Goal: Find specific page/section: Find specific page/section

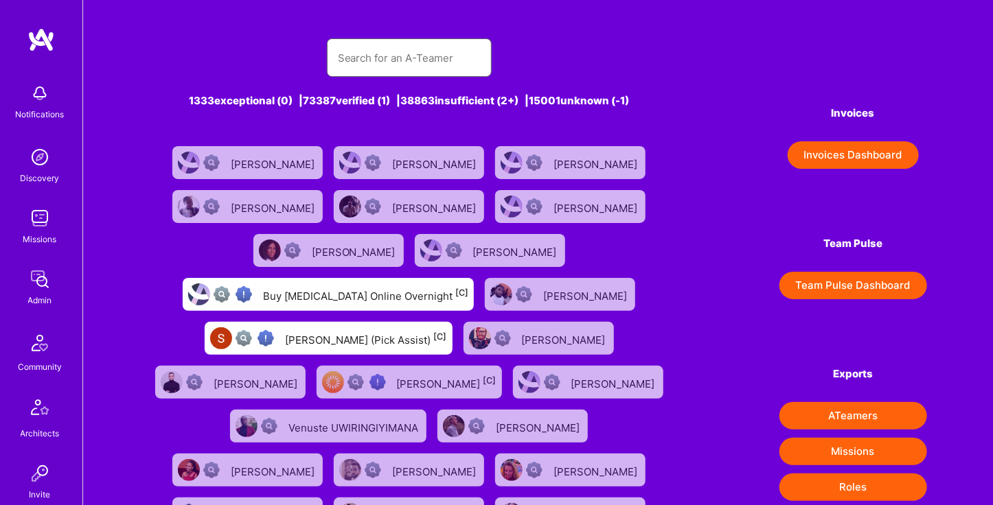
click at [415, 68] on input "text" at bounding box center [409, 58] width 143 height 35
type input "zoeish"
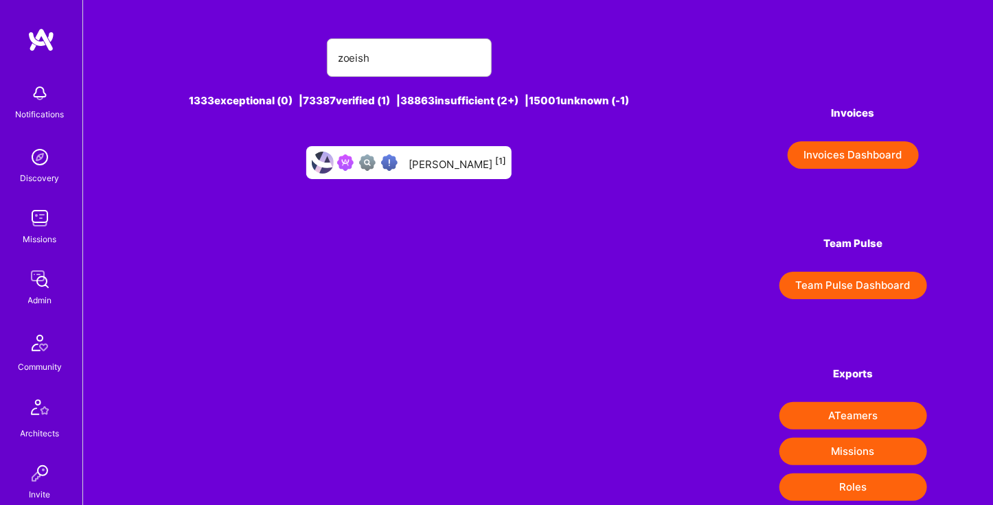
click at [440, 168] on div "[PERSON_NAME] [1]" at bounding box center [458, 163] width 98 height 18
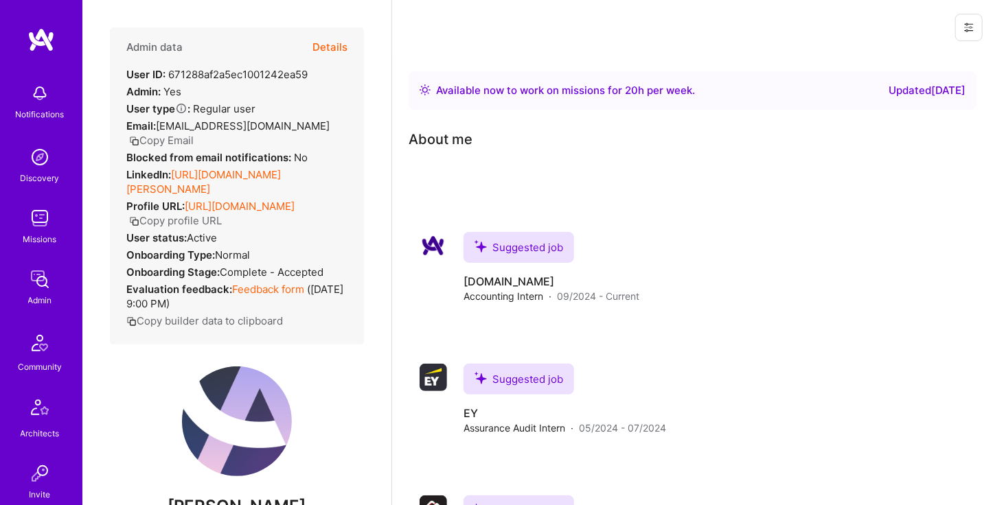
click at [319, 56] on button "Details" at bounding box center [329, 47] width 35 height 40
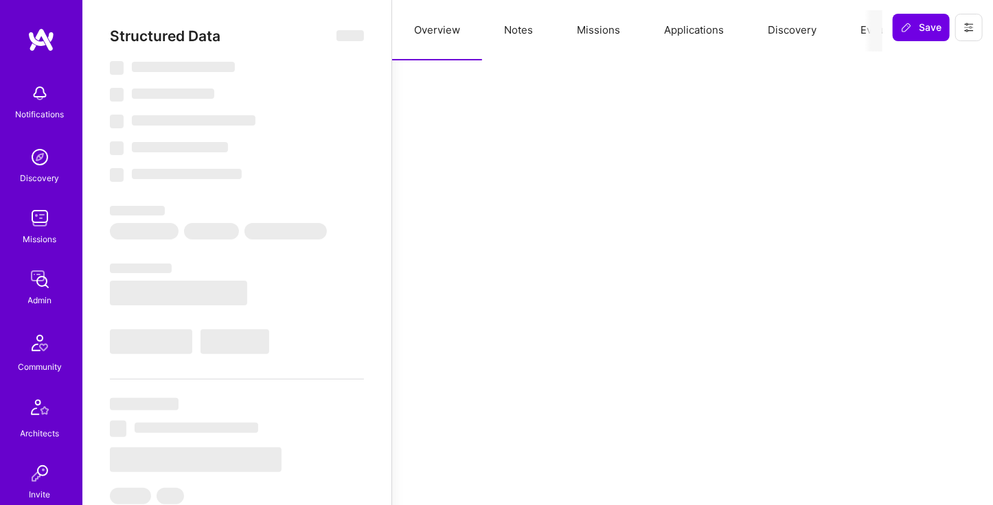
select select "Right Now"
select select "Verified"
select select "US"
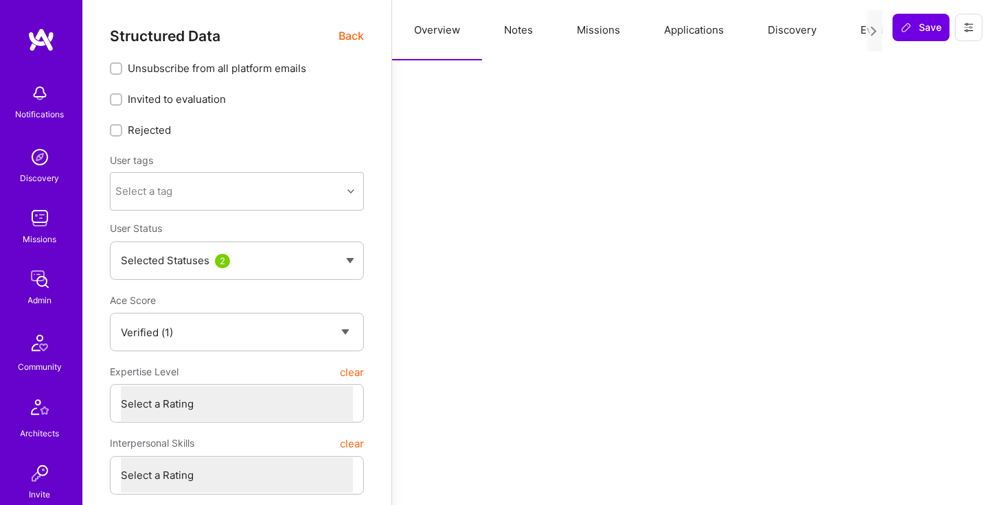
click at [570, 29] on button "Missions" at bounding box center [598, 30] width 87 height 60
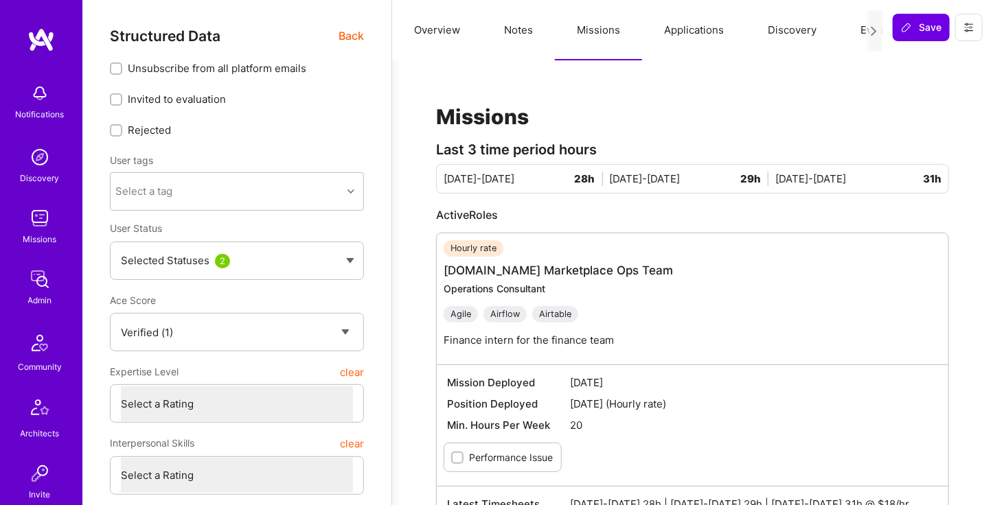
click at [356, 36] on span "Back" at bounding box center [351, 35] width 25 height 17
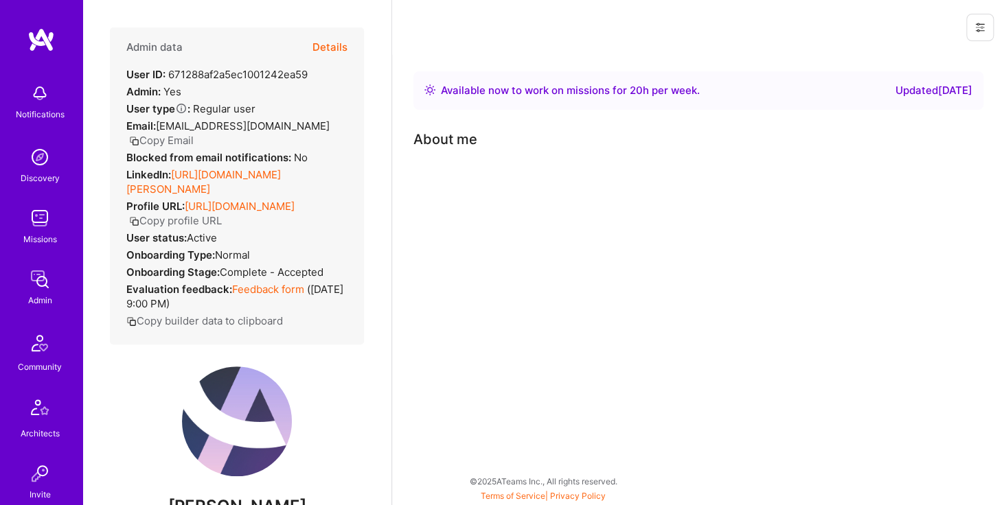
click at [353, 32] on div "Admin data Details User ID: 671288af2a5ec1001242ea59 Admin: Yes User type Regul…" at bounding box center [237, 185] width 254 height 317
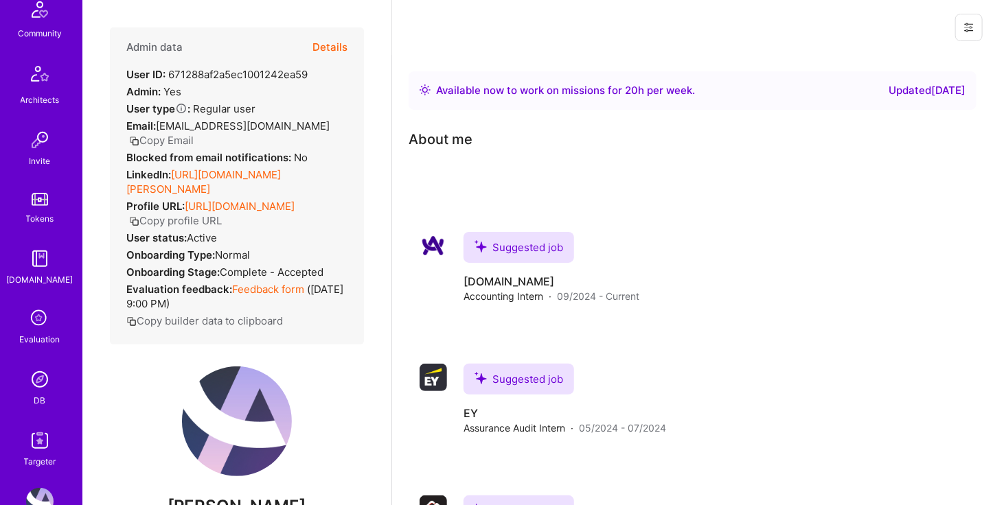
scroll to position [371, 0]
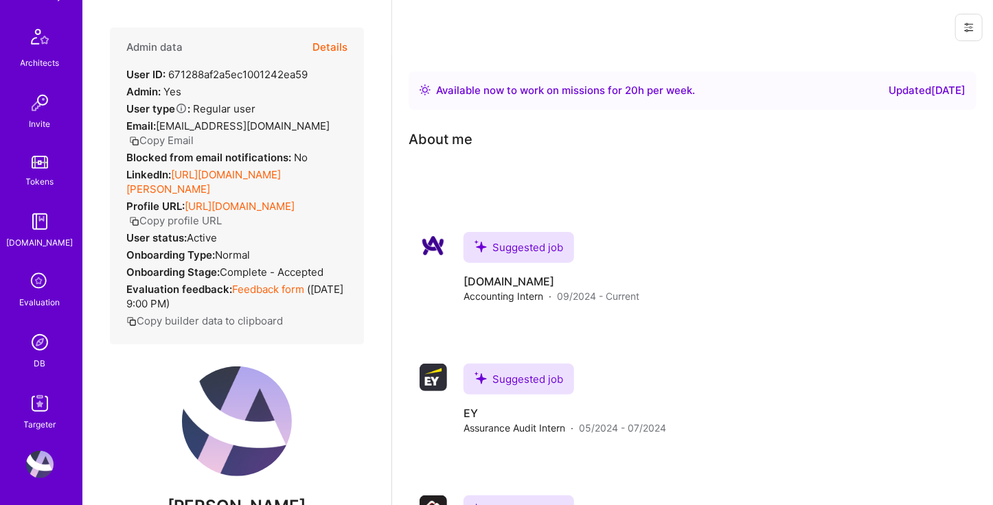
click at [34, 356] on div "DB" at bounding box center [40, 363] width 12 height 14
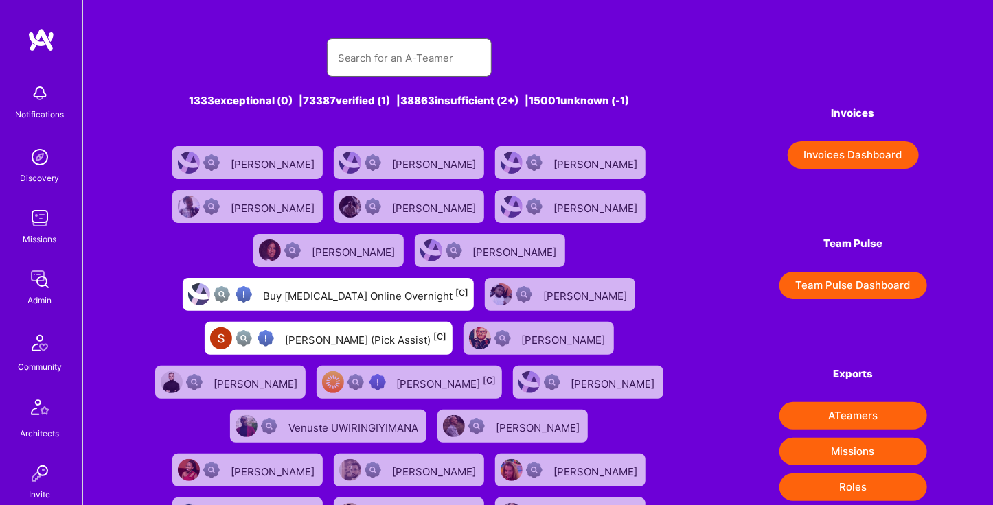
click at [411, 62] on input "text" at bounding box center [409, 58] width 143 height 35
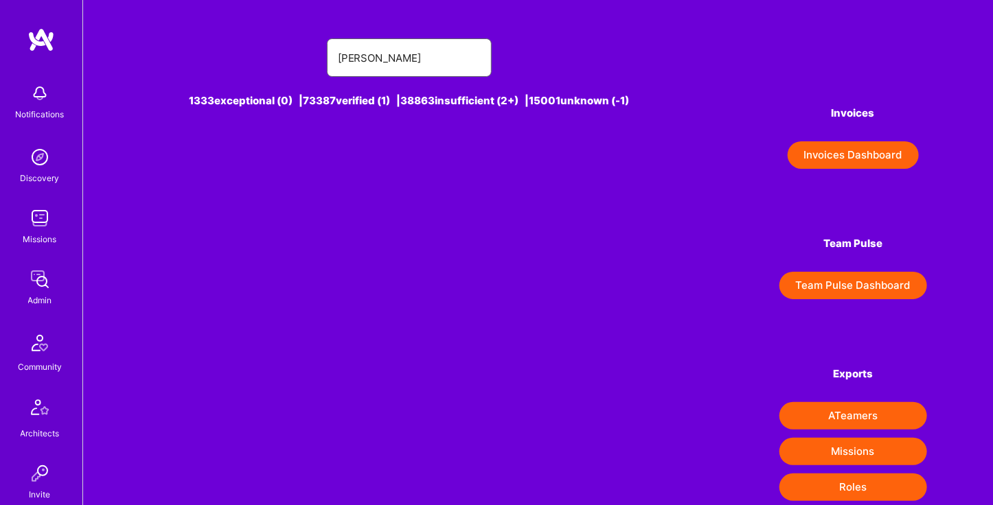
click at [430, 53] on input "[PERSON_NAME]" at bounding box center [409, 58] width 143 height 35
type input "l"
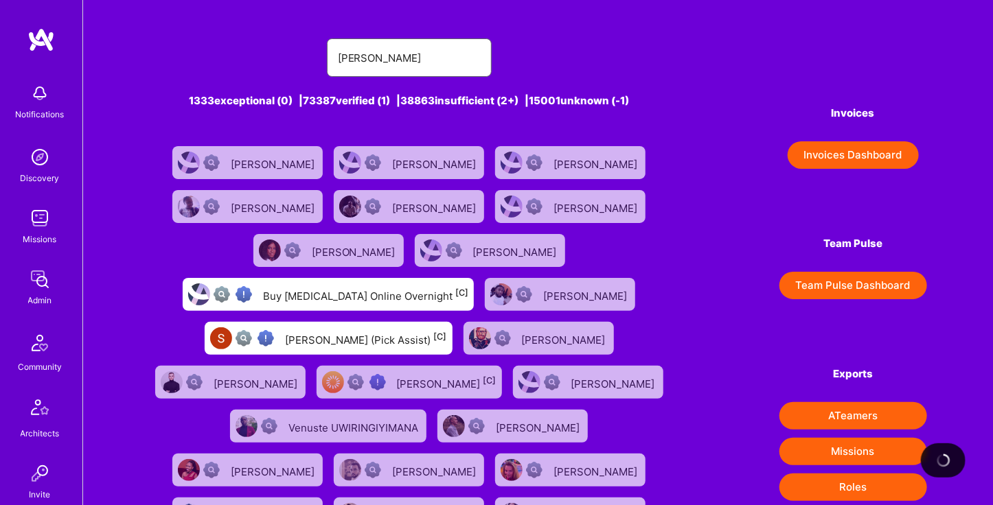
type input "[PERSON_NAME]"
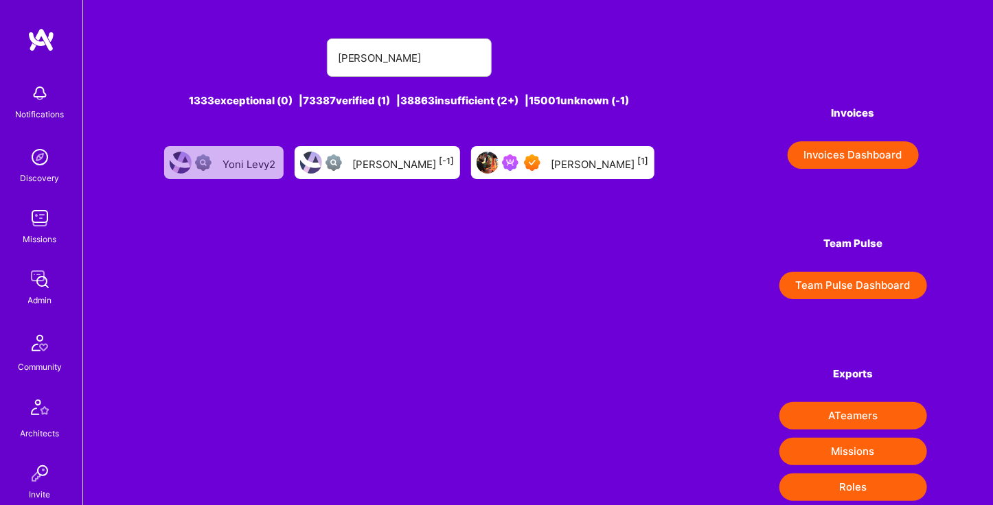
click at [347, 165] on div at bounding box center [337, 163] width 22 height 16
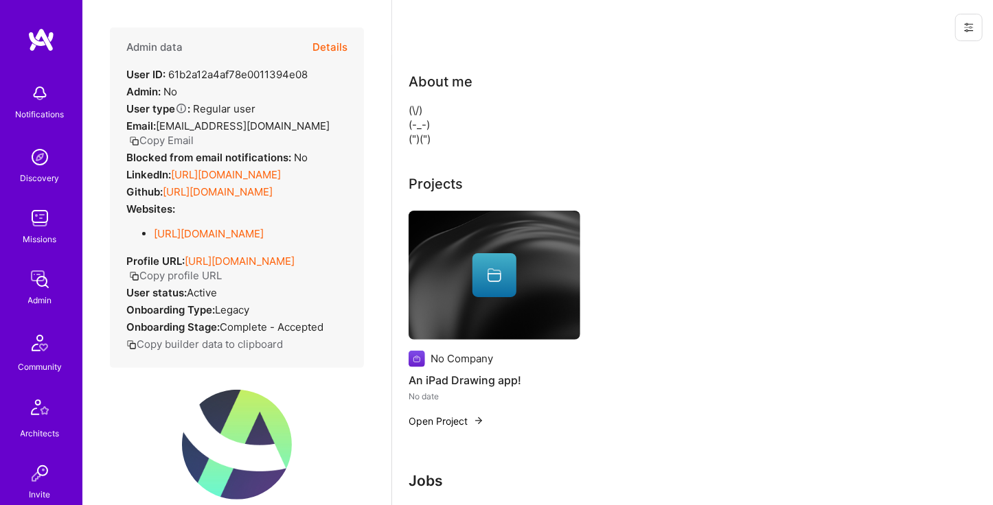
click at [312, 54] on button "Details" at bounding box center [329, 47] width 35 height 40
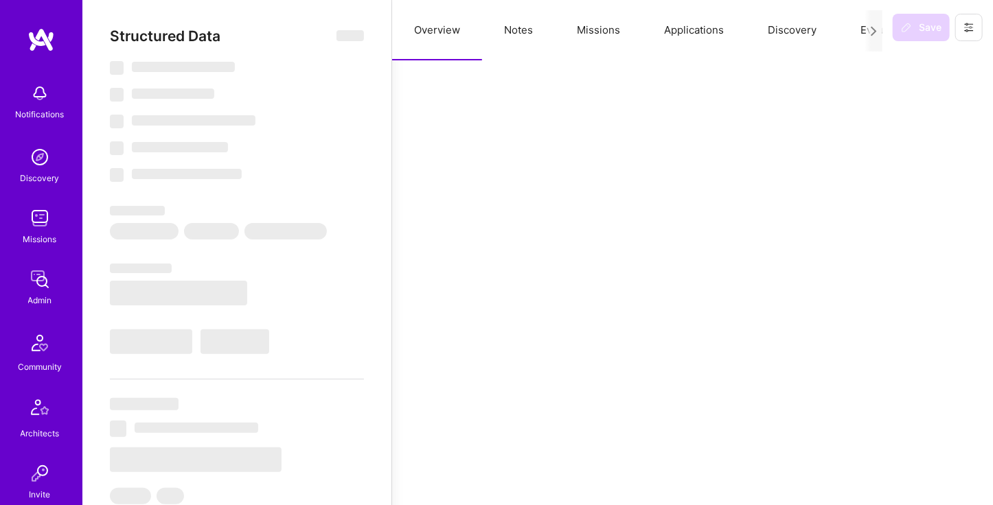
type textarea "x"
select select "Unknown"
select select "US"
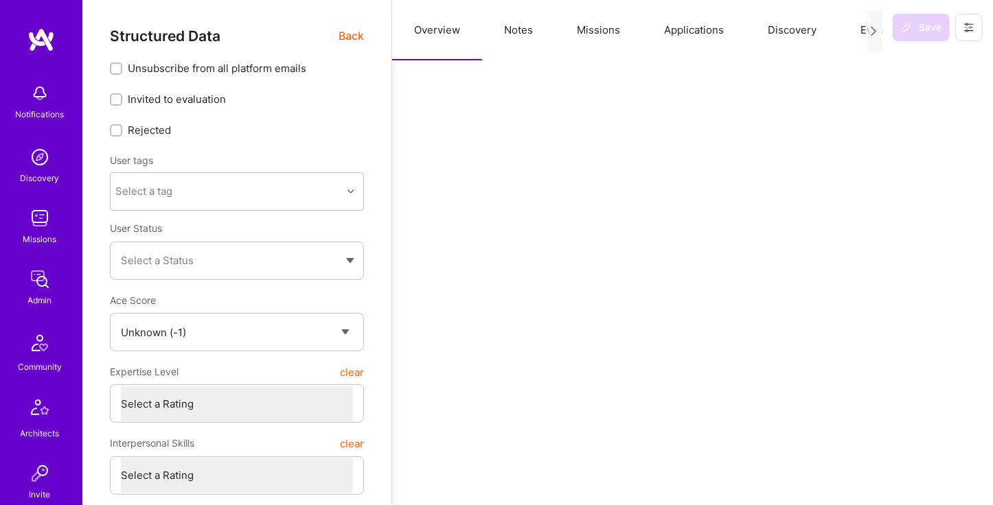
click at [589, 32] on button "Missions" at bounding box center [598, 30] width 87 height 60
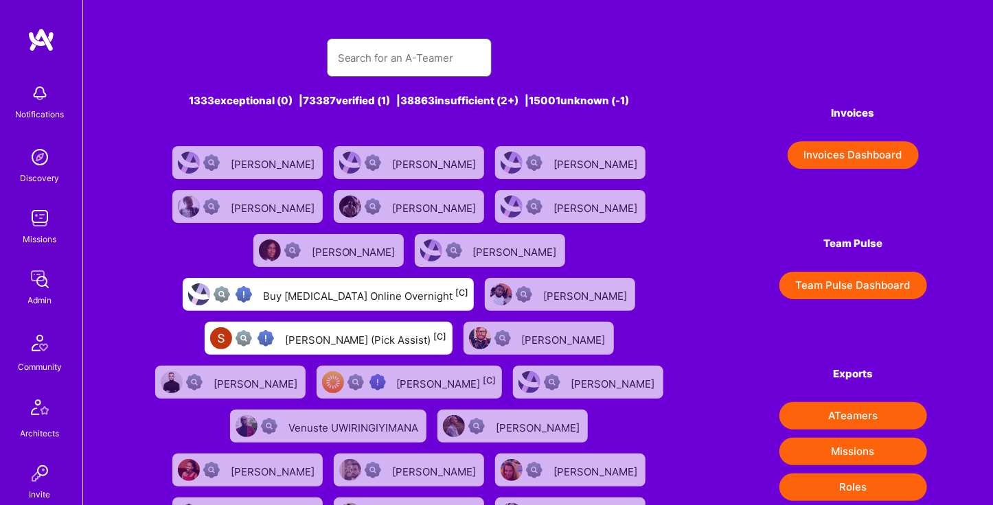
click at [426, 68] on input "text" at bounding box center [409, 58] width 143 height 35
type input "o"
type input "[PERSON_NAME]"
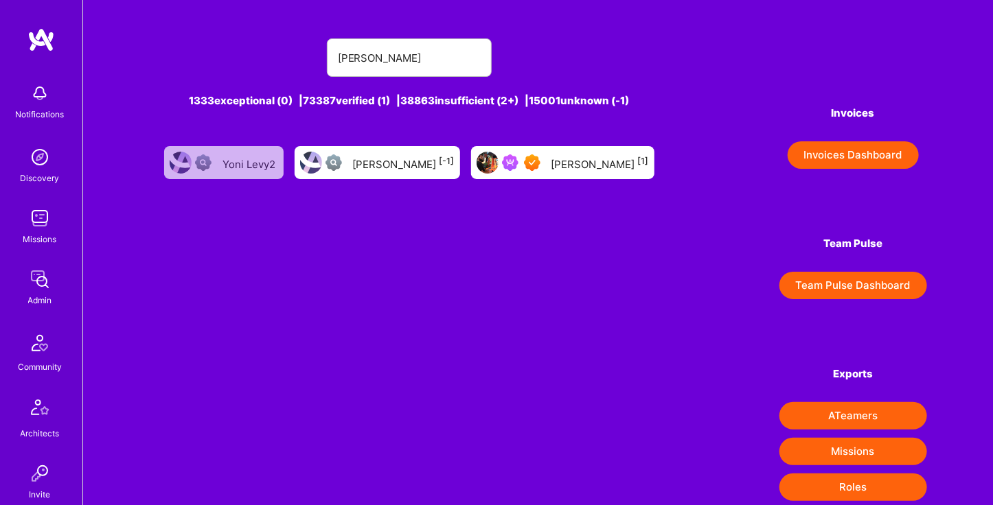
click at [547, 170] on div "[PERSON_NAME] [1]" at bounding box center [562, 162] width 183 height 33
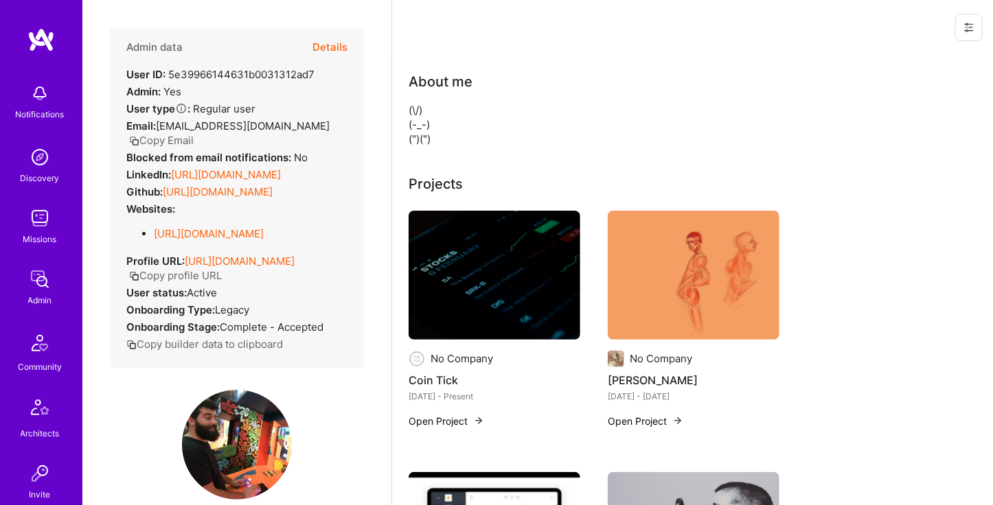
click at [319, 42] on button "Details" at bounding box center [329, 47] width 35 height 40
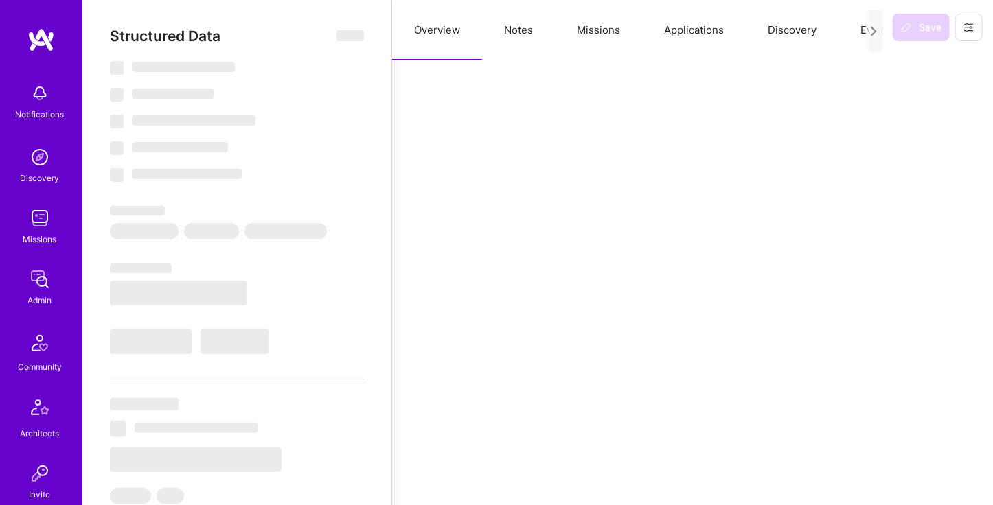
type textarea "x"
select select "7"
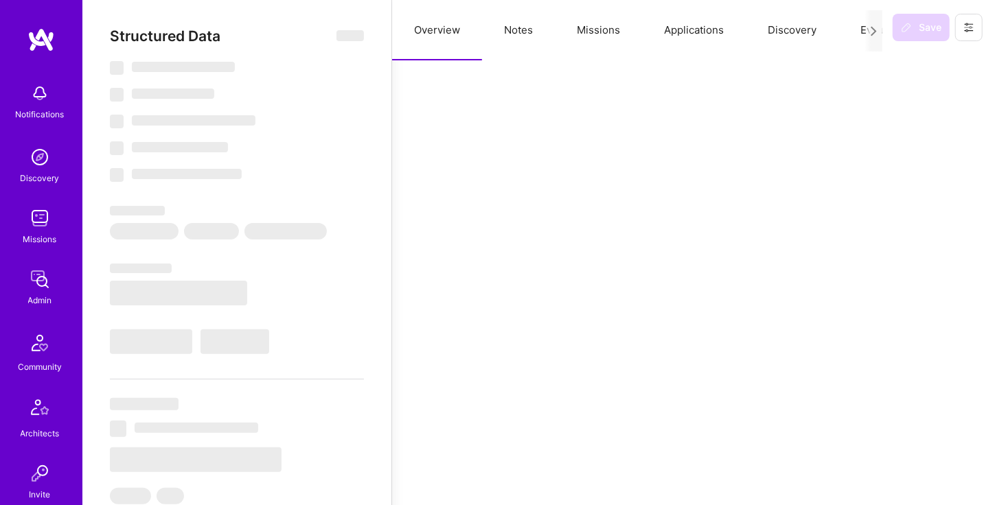
select select "IL"
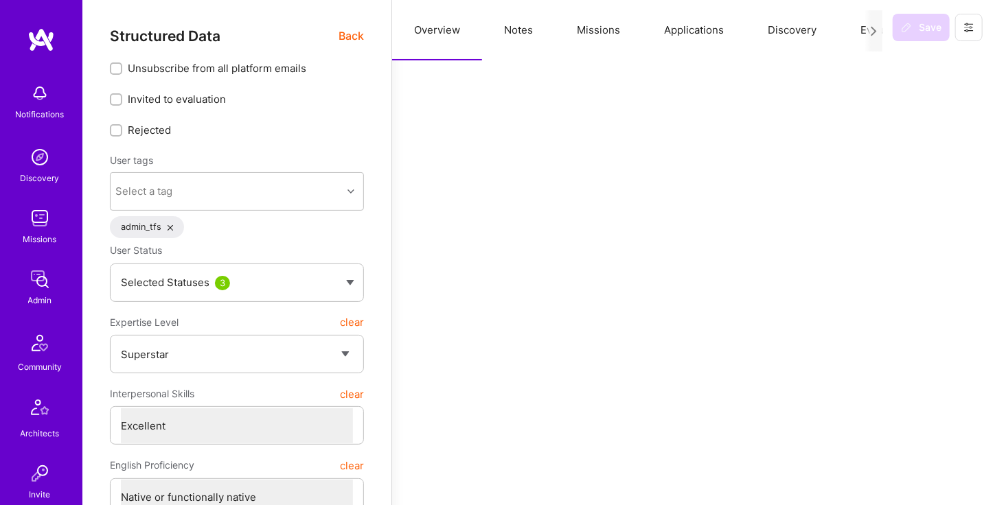
click at [602, 26] on button "Missions" at bounding box center [598, 30] width 87 height 60
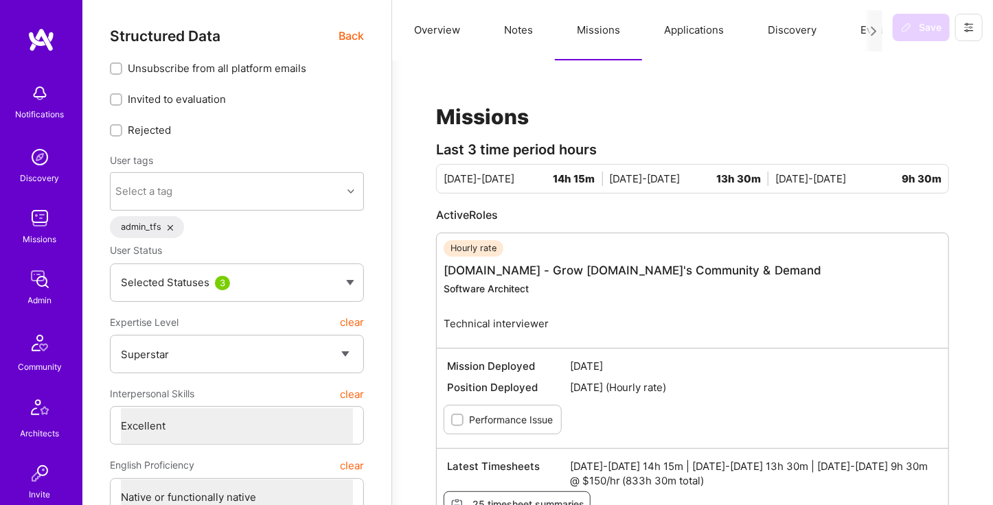
click at [350, 41] on span "Back" at bounding box center [351, 35] width 25 height 17
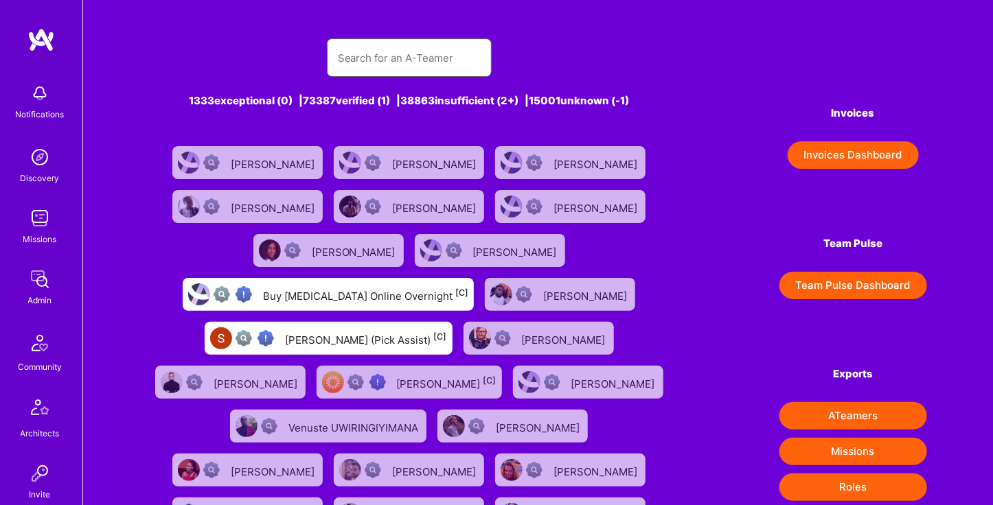
click at [448, 63] on input "text" at bounding box center [409, 58] width 143 height 35
type input "ynon"
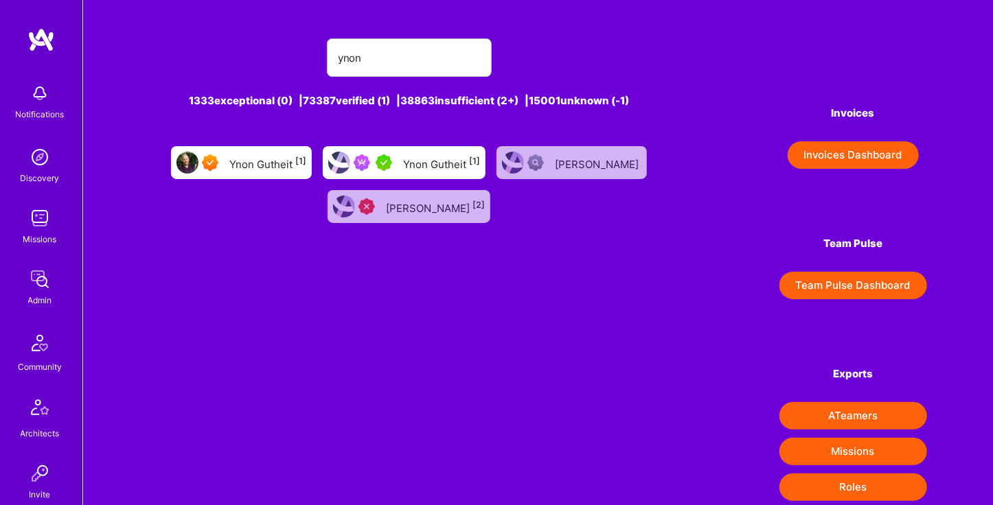
click at [244, 164] on div "Ynon Gutheit [1]" at bounding box center [267, 163] width 77 height 18
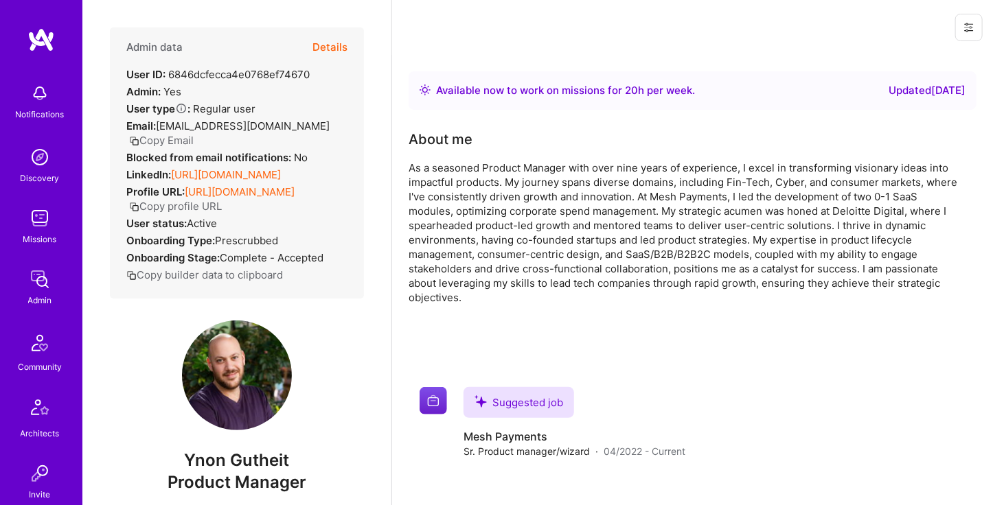
click at [330, 42] on button "Details" at bounding box center [329, 47] width 35 height 40
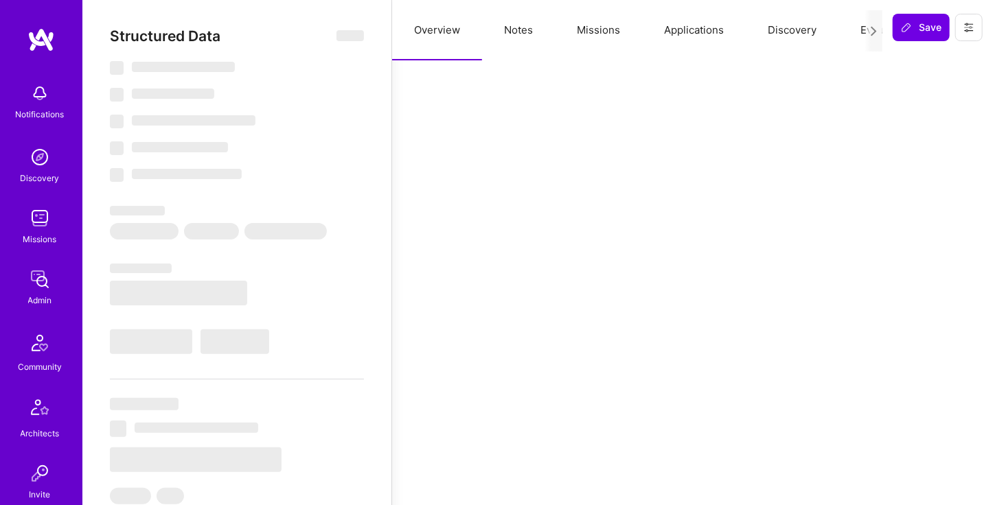
type textarea "x"
select select "Right Now"
select select "7"
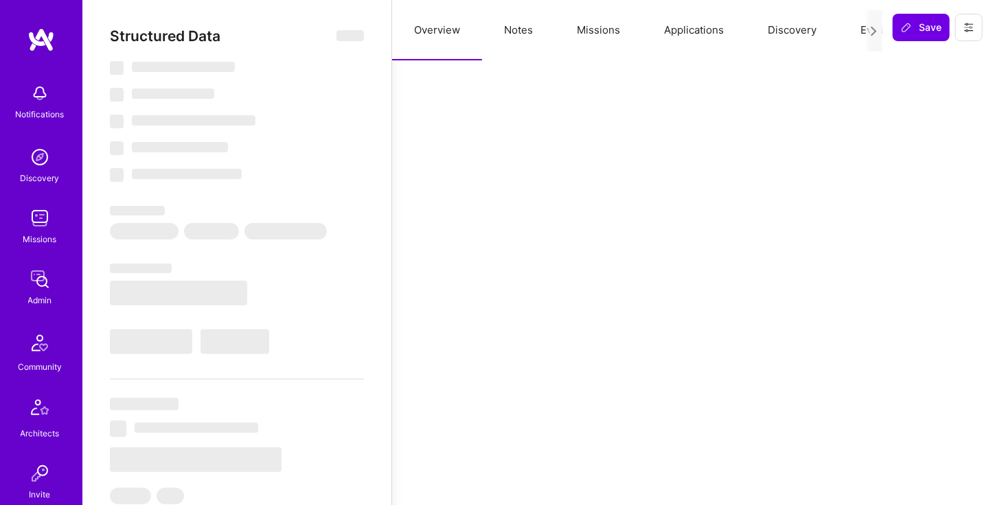
select select "7"
select select "US"
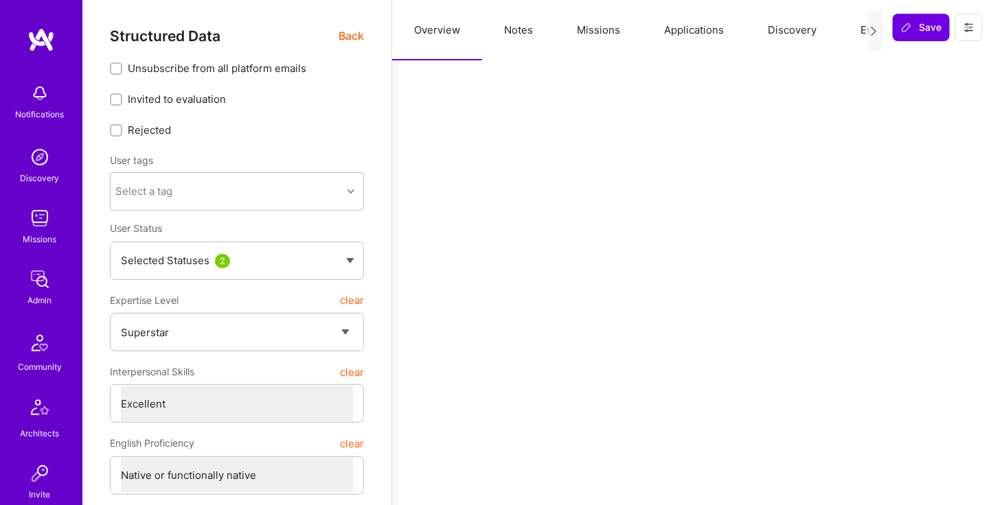
click at [624, 41] on button "Missions" at bounding box center [598, 30] width 87 height 60
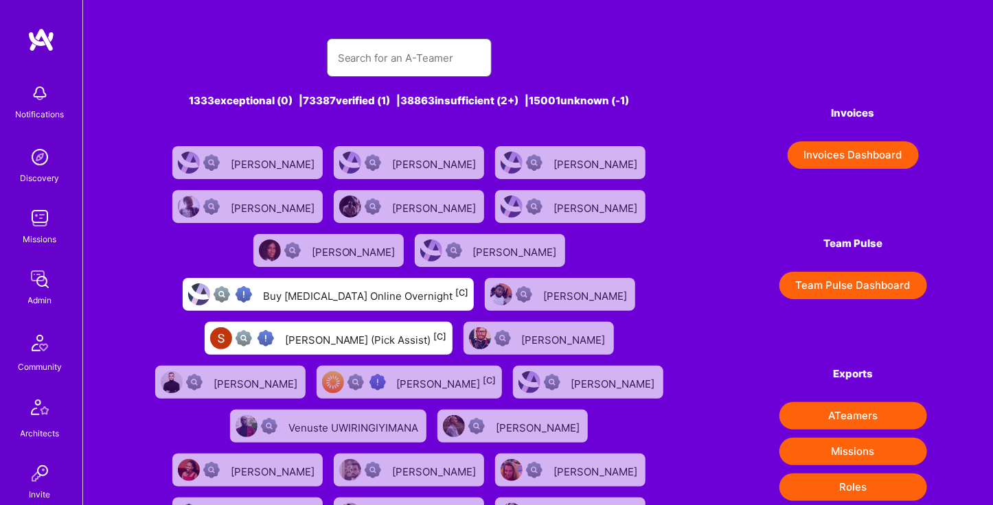
click at [389, 65] on input "text" at bounding box center [409, 58] width 143 height 35
type input "ynon"
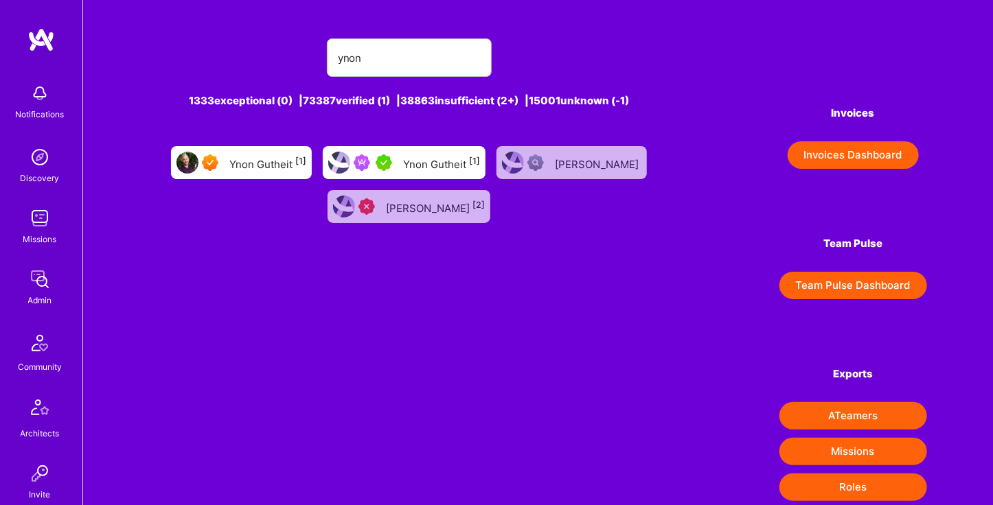
click at [447, 158] on div "Ynon Gutheit [1]" at bounding box center [441, 163] width 77 height 18
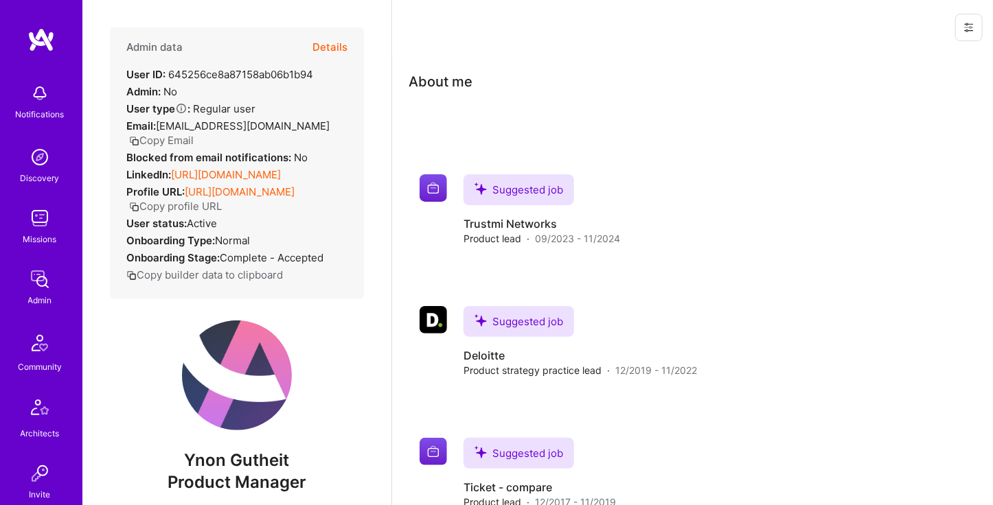
click at [319, 45] on button "Details" at bounding box center [329, 47] width 35 height 40
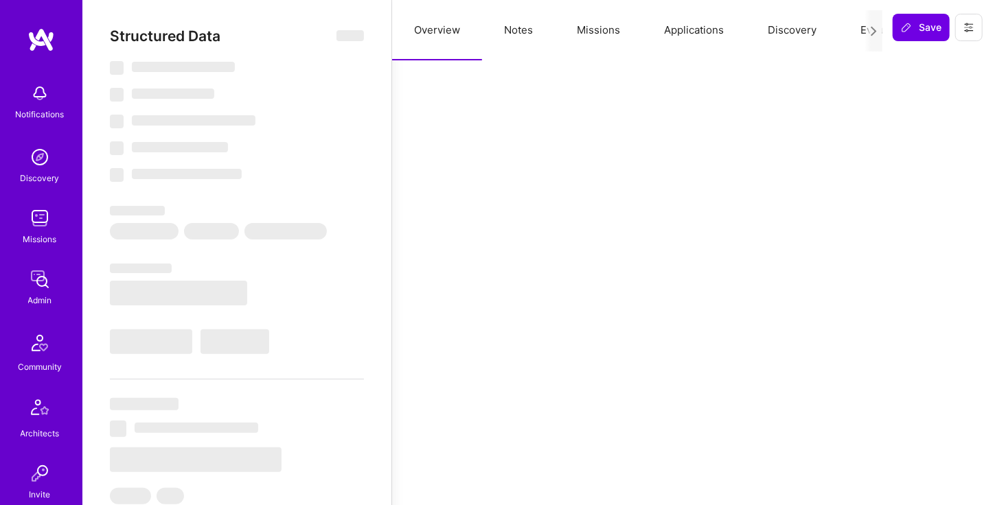
click at [607, 41] on button "Missions" at bounding box center [598, 30] width 87 height 60
type textarea "x"
select select "5"
select select "7"
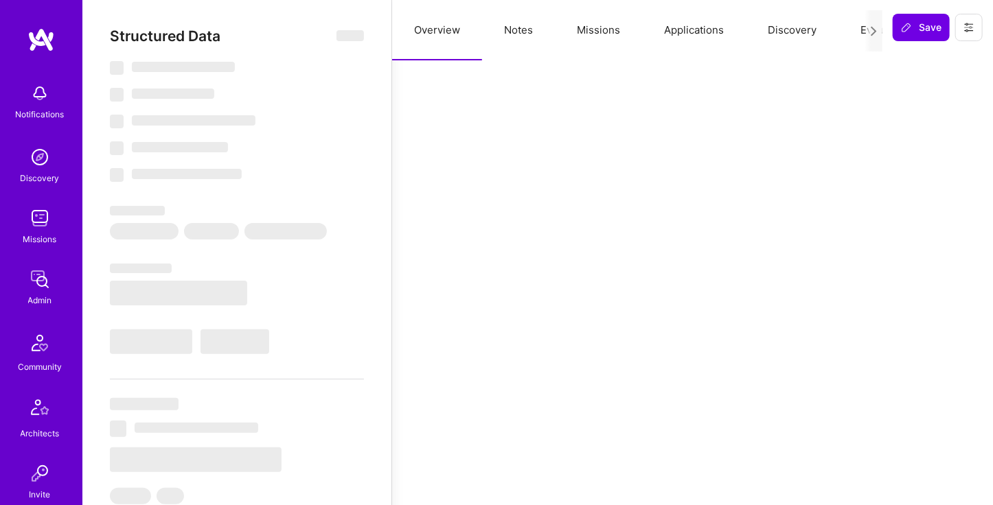
select select "7"
select select "US"
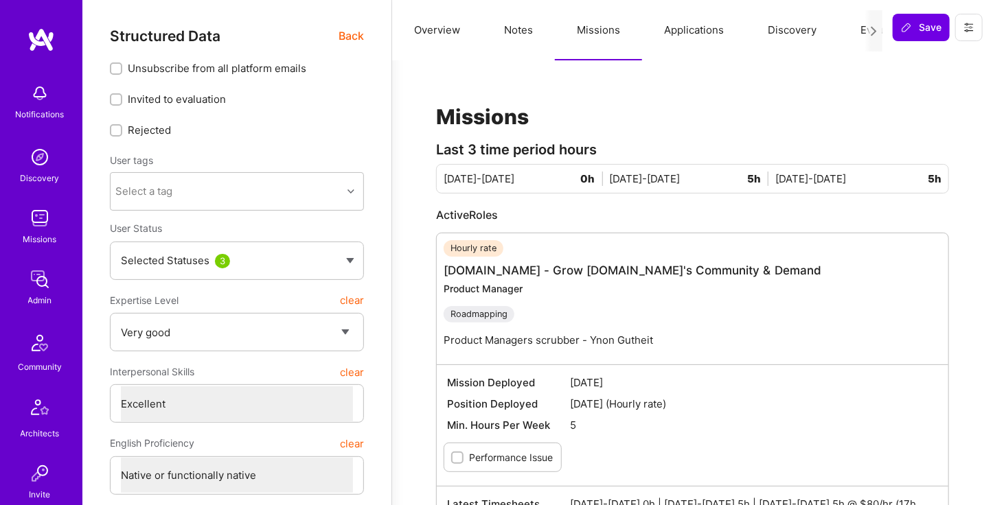
click at [347, 36] on span "Back" at bounding box center [351, 35] width 25 height 17
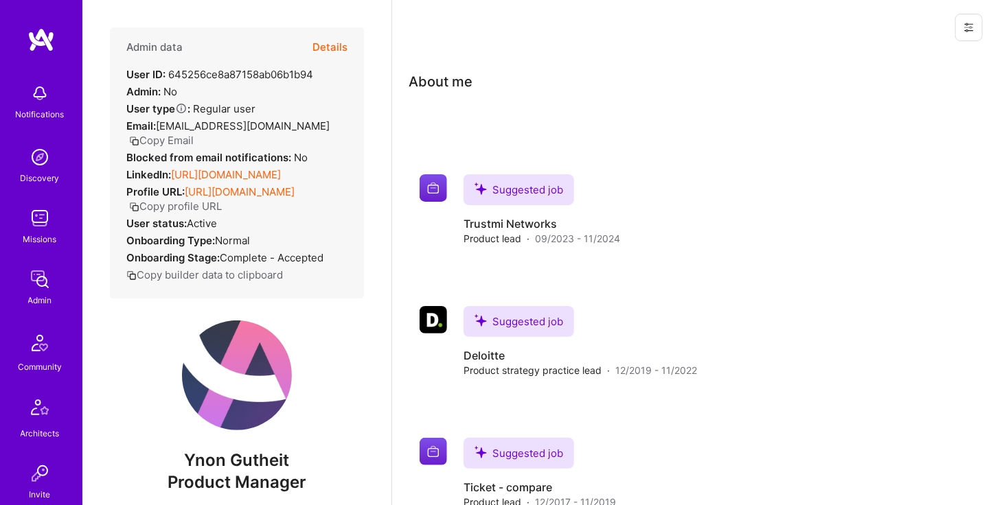
click at [332, 48] on button "Details" at bounding box center [329, 47] width 35 height 40
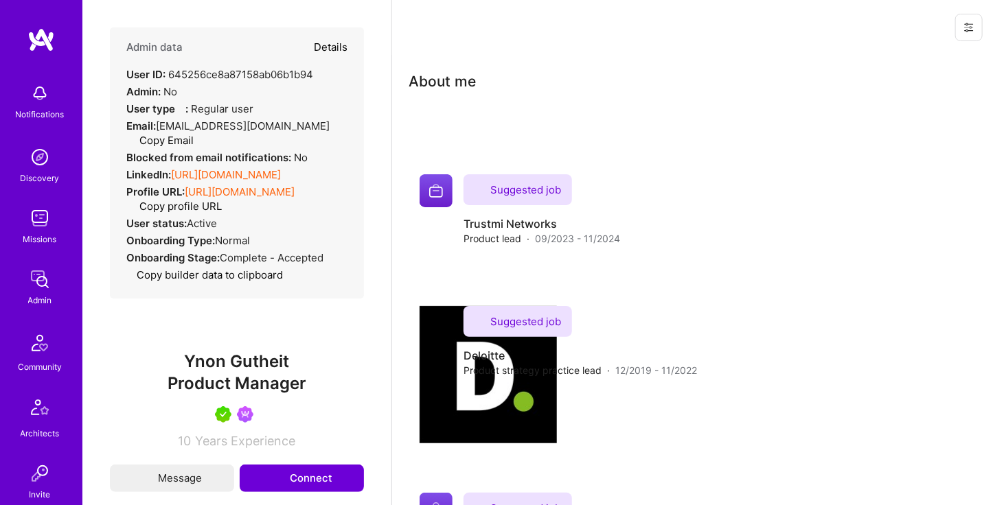
type textarea "x"
select select "5"
select select "7"
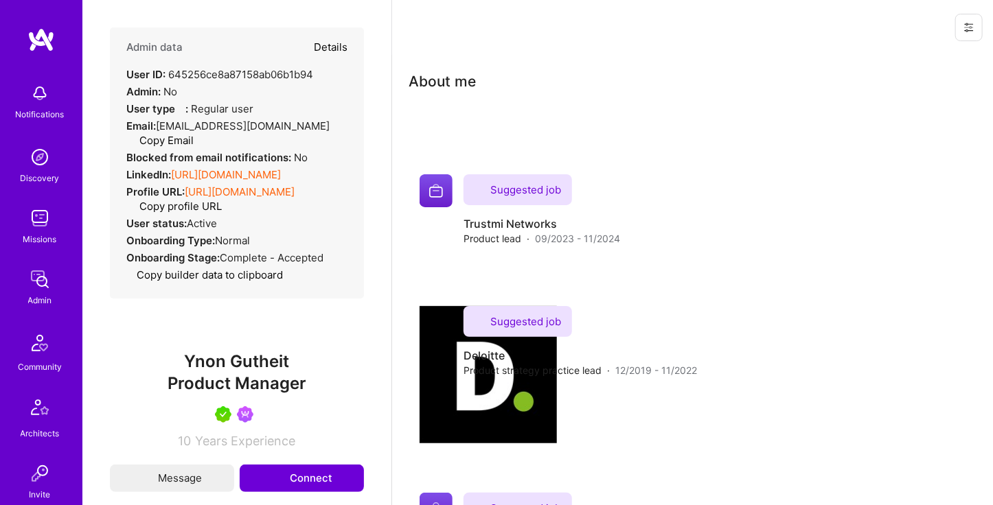
select select "US"
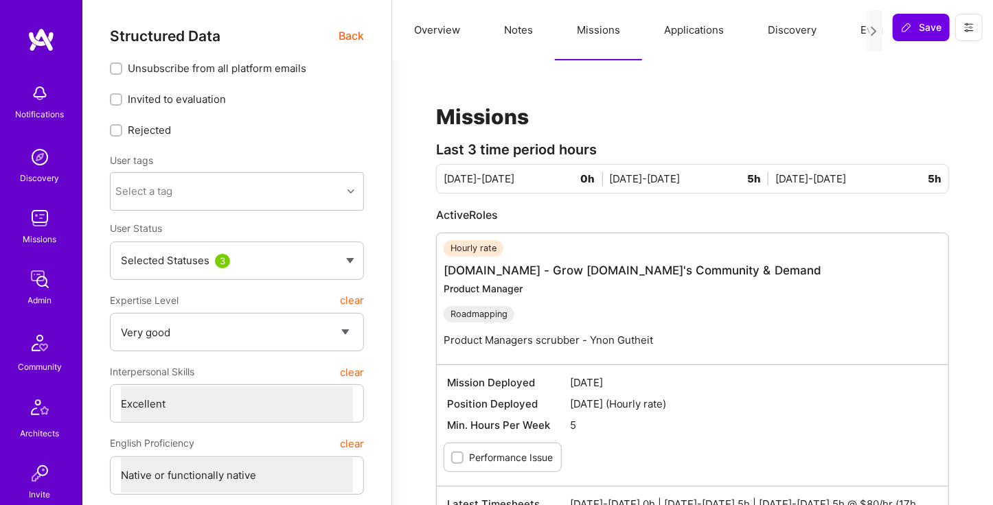
scroll to position [5, 0]
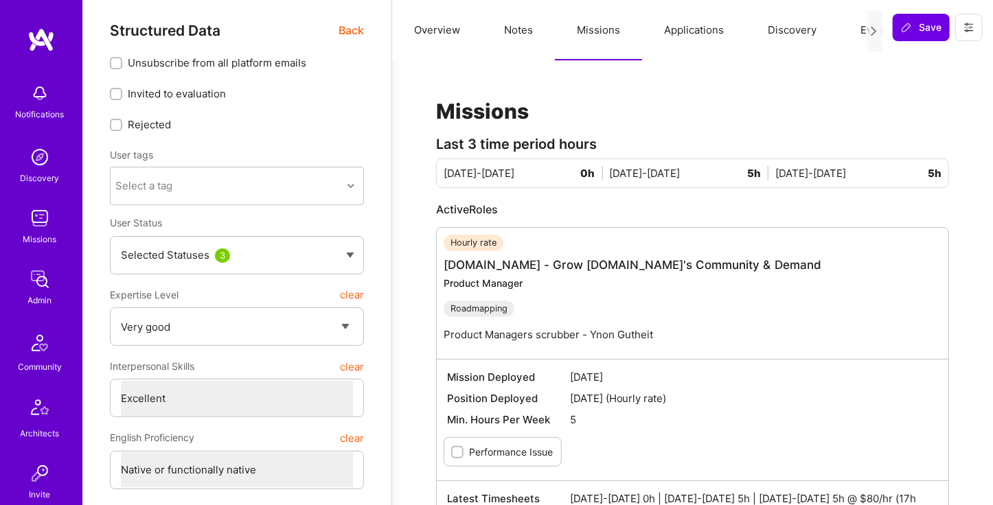
click at [347, 30] on span "Back" at bounding box center [351, 30] width 25 height 17
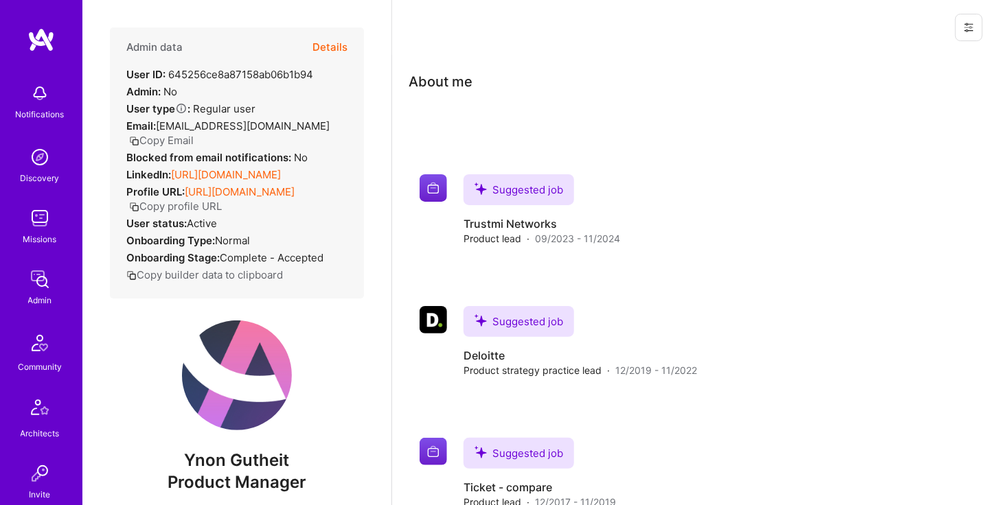
scroll to position [0, 0]
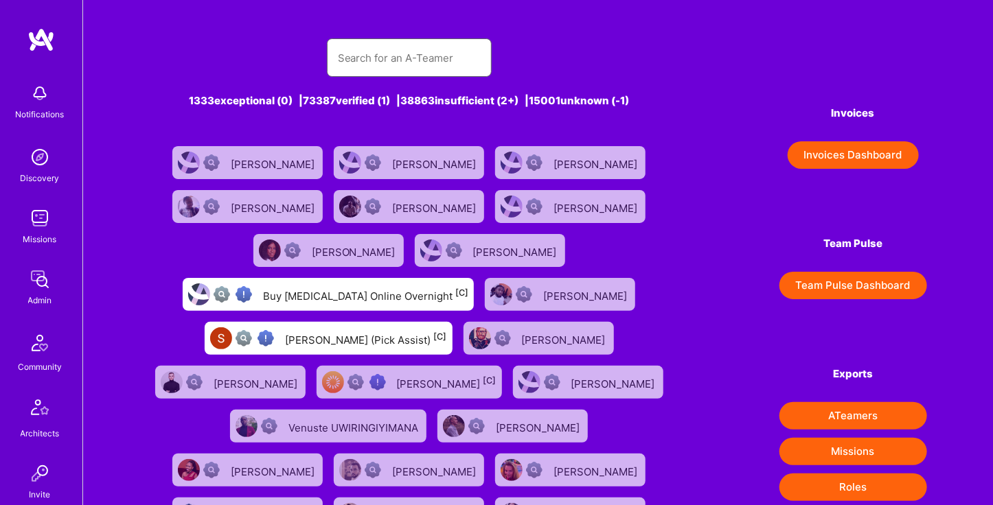
click at [437, 58] on input "text" at bounding box center [409, 58] width 143 height 35
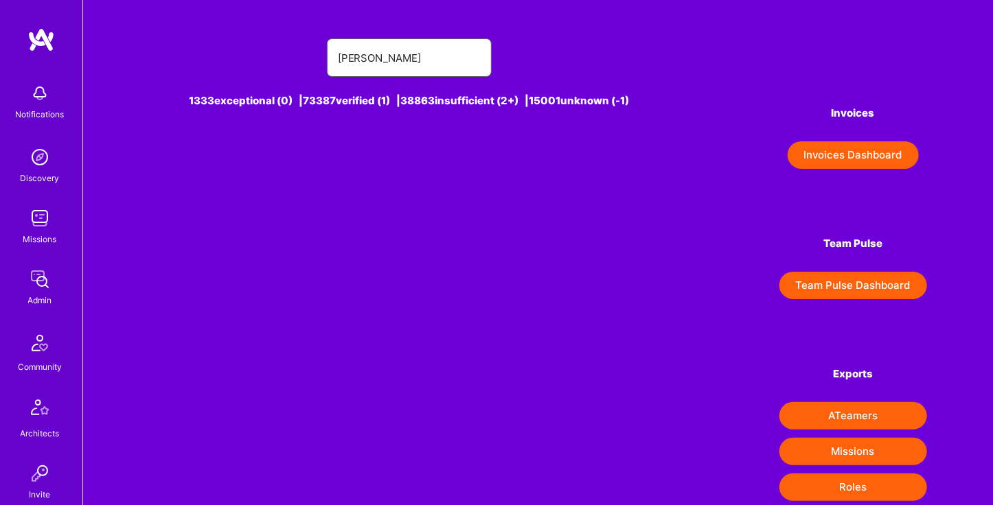
click at [437, 58] on input "[PERSON_NAME]" at bounding box center [409, 58] width 143 height 35
type input "d"
type input "[PERSON_NAME]"
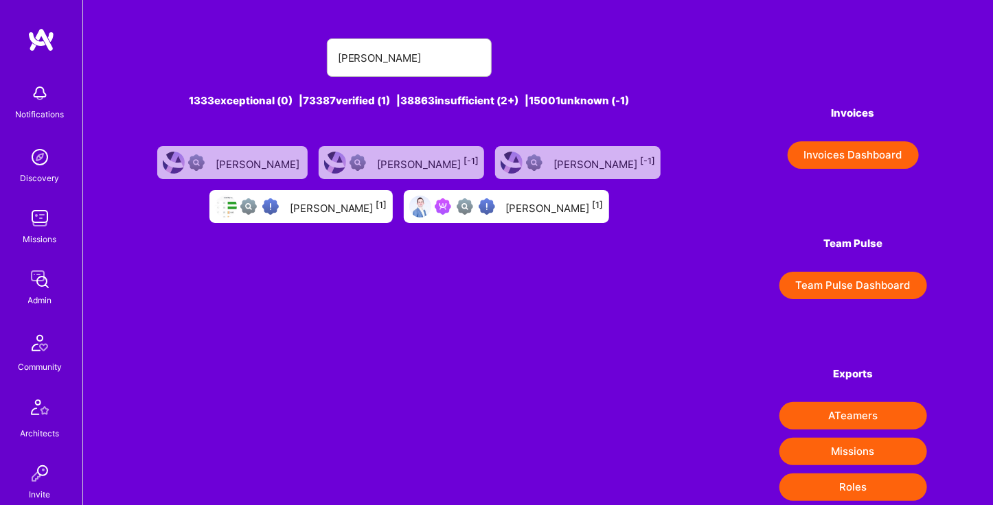
click at [514, 208] on div "[PERSON_NAME] [1]" at bounding box center [555, 207] width 98 height 18
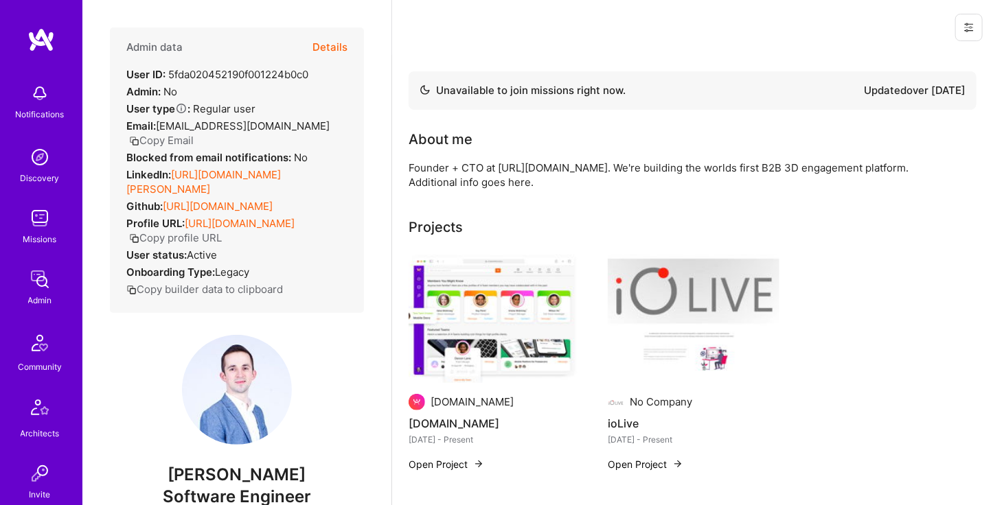
click at [323, 49] on button "Details" at bounding box center [329, 47] width 35 height 40
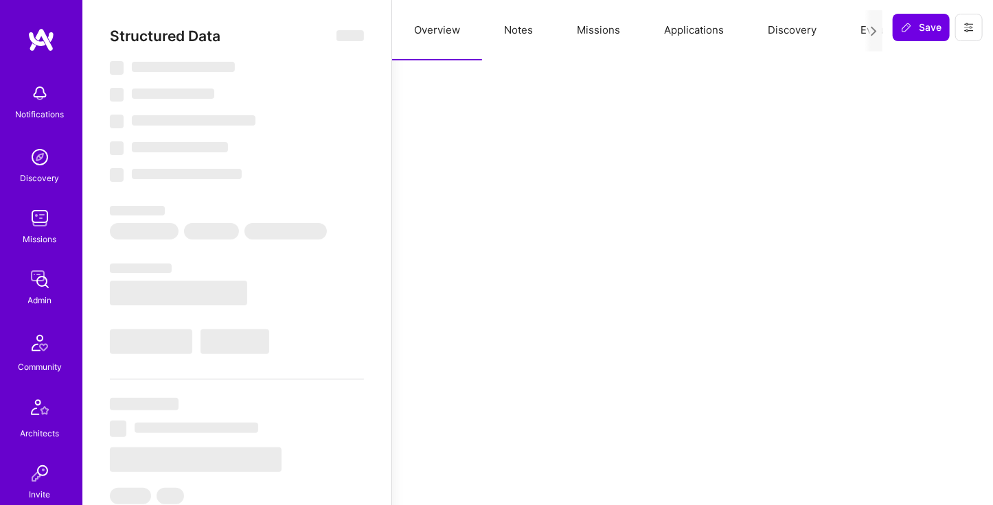
click at [604, 23] on button "Missions" at bounding box center [598, 30] width 87 height 60
type textarea "x"
select select "Not Available"
select select "6 Months"
select select "Verified"
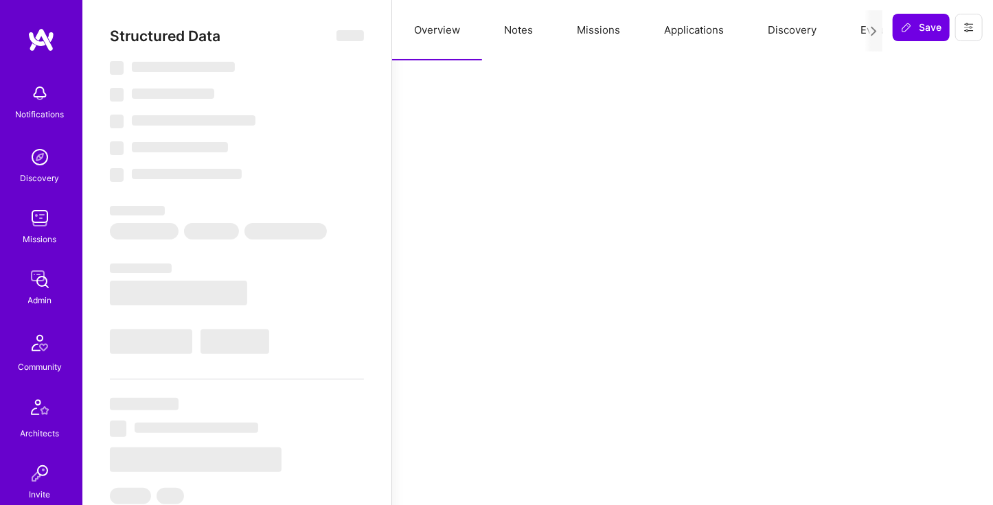
select select "US"
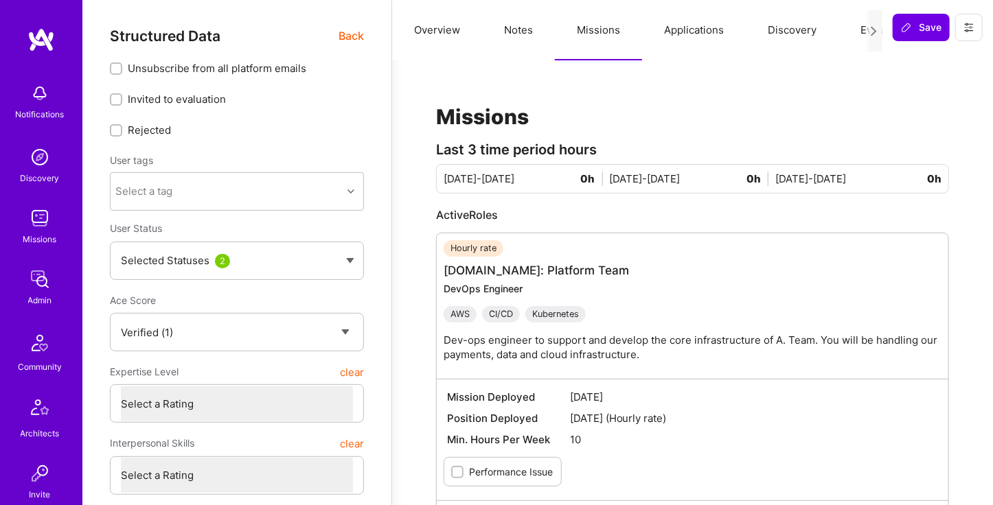
click at [363, 36] on span "Back" at bounding box center [351, 35] width 25 height 17
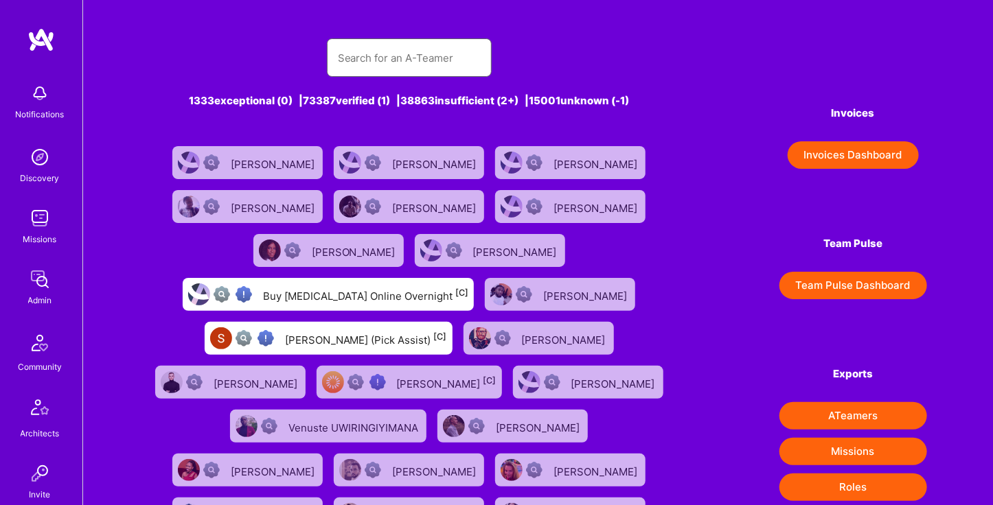
click at [398, 64] on input "text" at bounding box center [409, 58] width 143 height 35
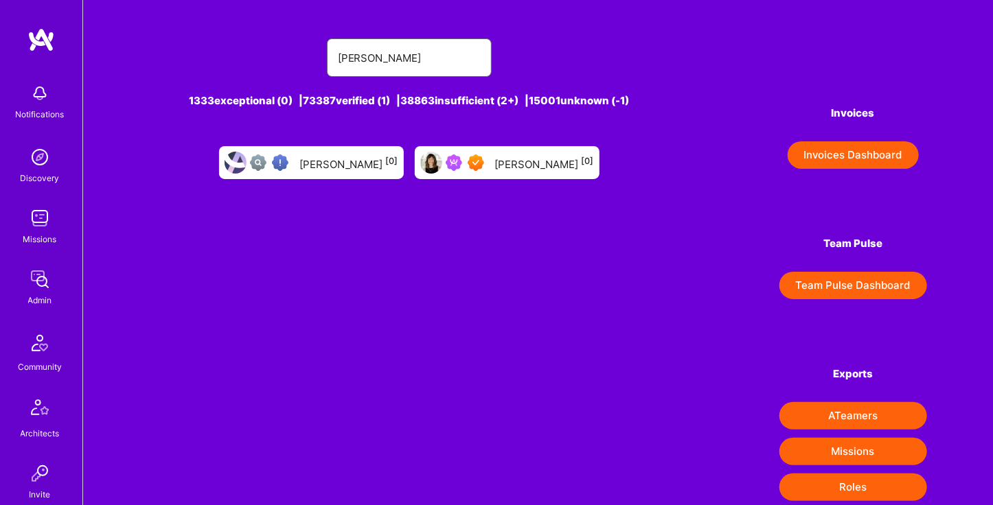
type input "[PERSON_NAME]"
click at [497, 156] on div "[PERSON_NAME] [0]" at bounding box center [544, 163] width 99 height 18
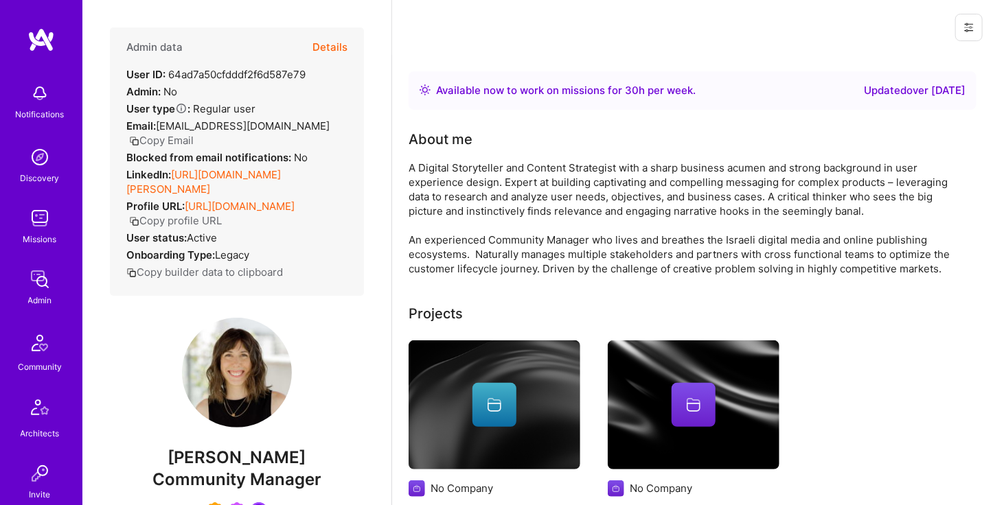
click at [320, 52] on button "Details" at bounding box center [329, 47] width 35 height 40
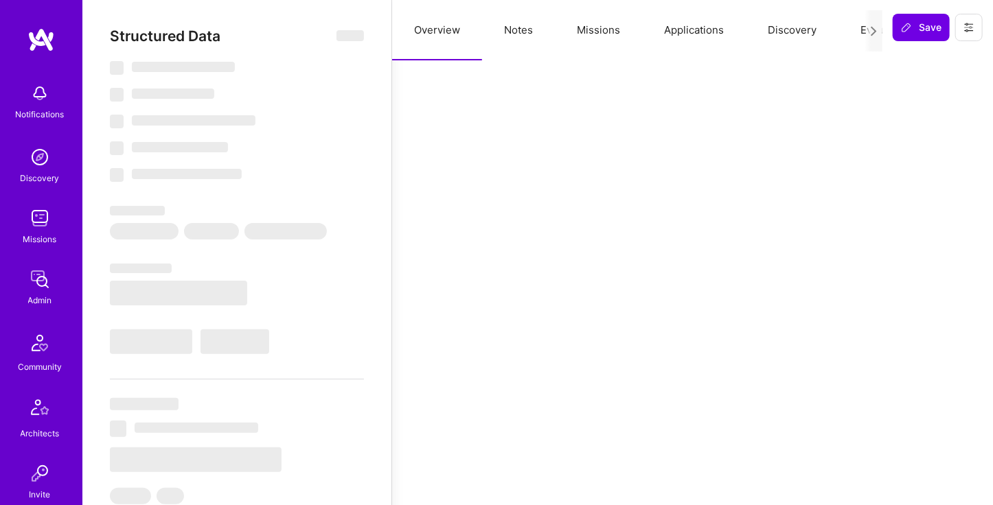
click at [590, 32] on button "Missions" at bounding box center [598, 30] width 87 height 60
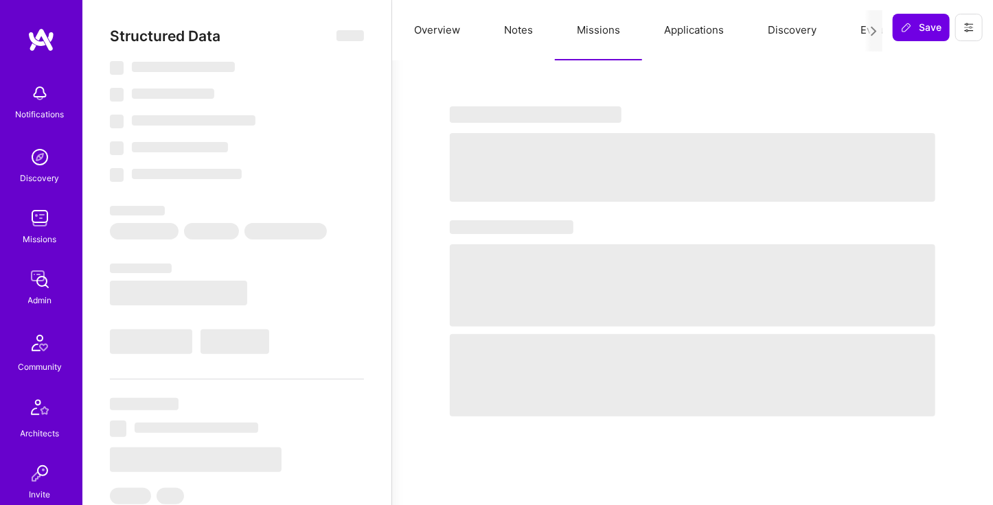
type textarea "x"
select select "Right Now"
select select "7"
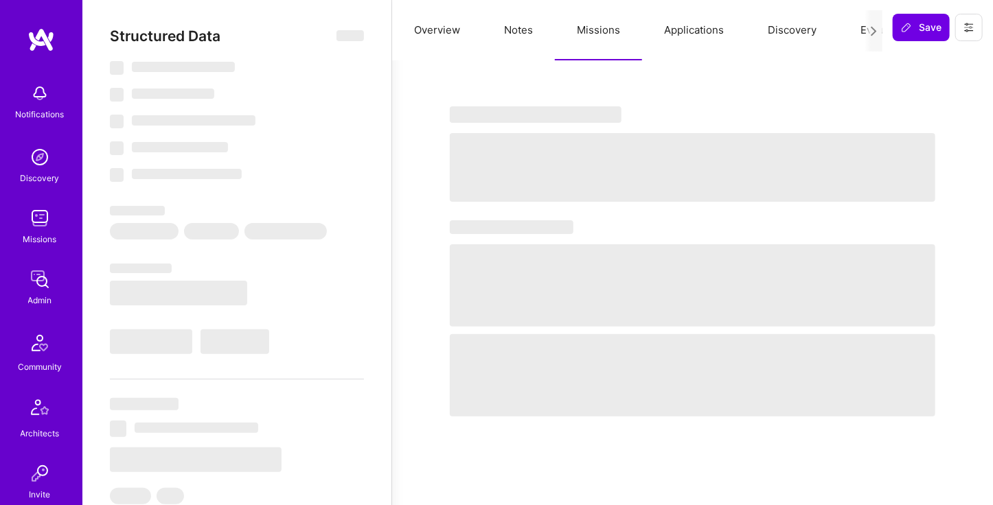
select select "7"
select select "US"
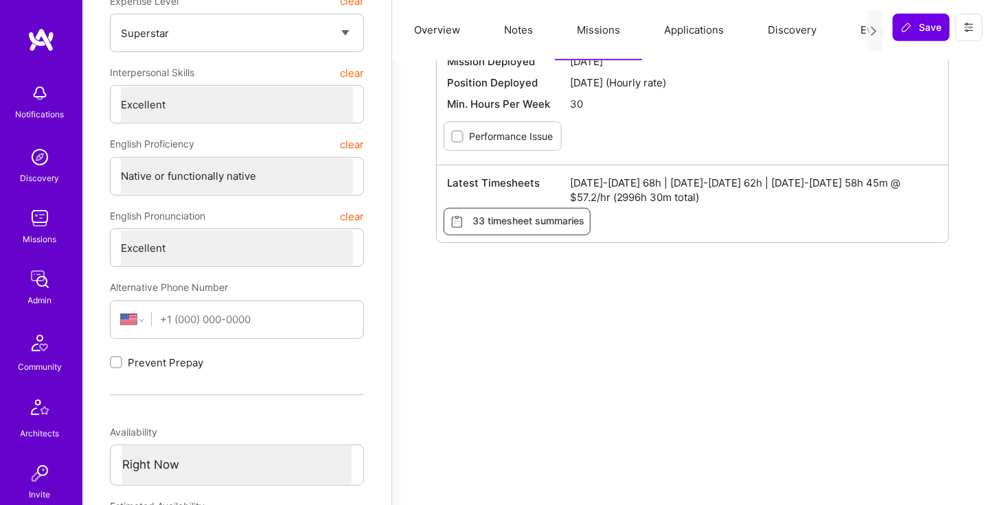
scroll to position [236, 0]
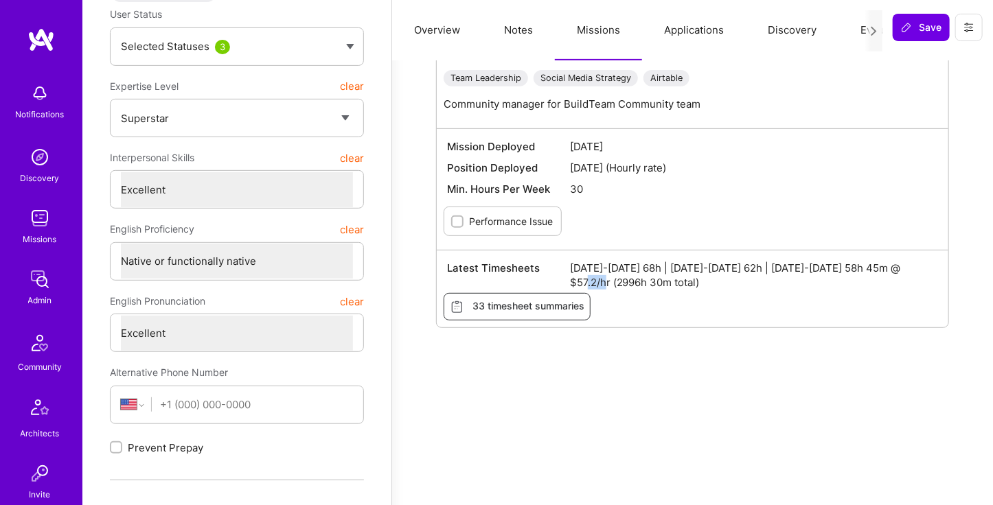
drag, startPoint x: 595, startPoint y: 279, endPoint x: 574, endPoint y: 280, distance: 20.6
click at [574, 280] on span "[DATE]-[DATE] 68h | [DATE]-[DATE] 62h | [DATE]-[DATE] 58h 45m @ $57.2/hr (2996h…" at bounding box center [754, 275] width 368 height 29
copy span "57.2"
